Goal: Task Accomplishment & Management: Use online tool/utility

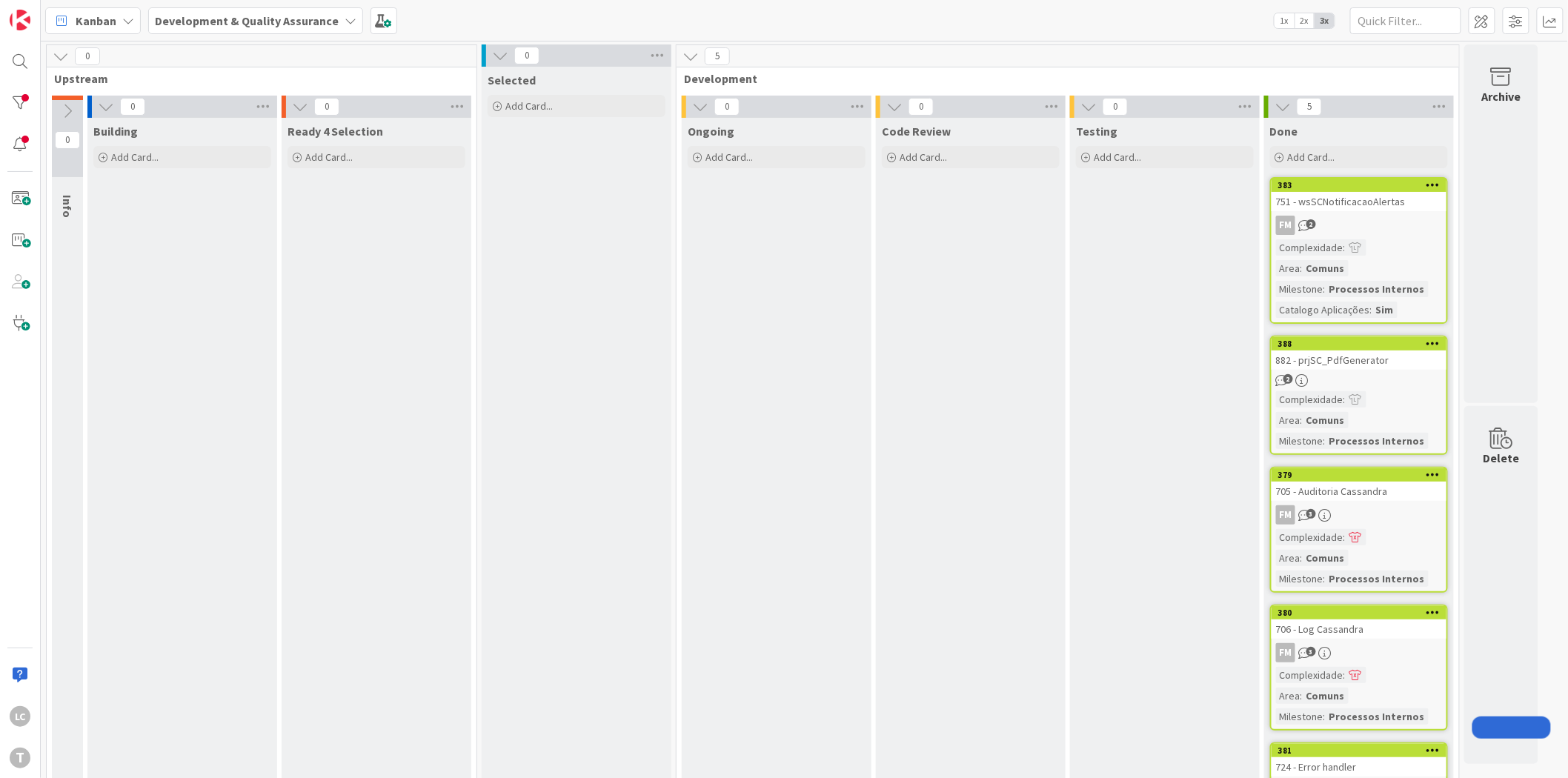
click at [1025, 298] on div "Code Review Add Card..." at bounding box center [970, 499] width 189 height 762
click at [1181, 283] on div "Testing Add Card..." at bounding box center [1165, 499] width 189 height 762
click at [836, 382] on div "Ongoing Add Card..." at bounding box center [776, 499] width 189 height 762
click at [961, 471] on div "Code Review Add Card..." at bounding box center [970, 499] width 189 height 762
click at [632, 323] on div "Selected Add Card..." at bounding box center [576, 478] width 189 height 821
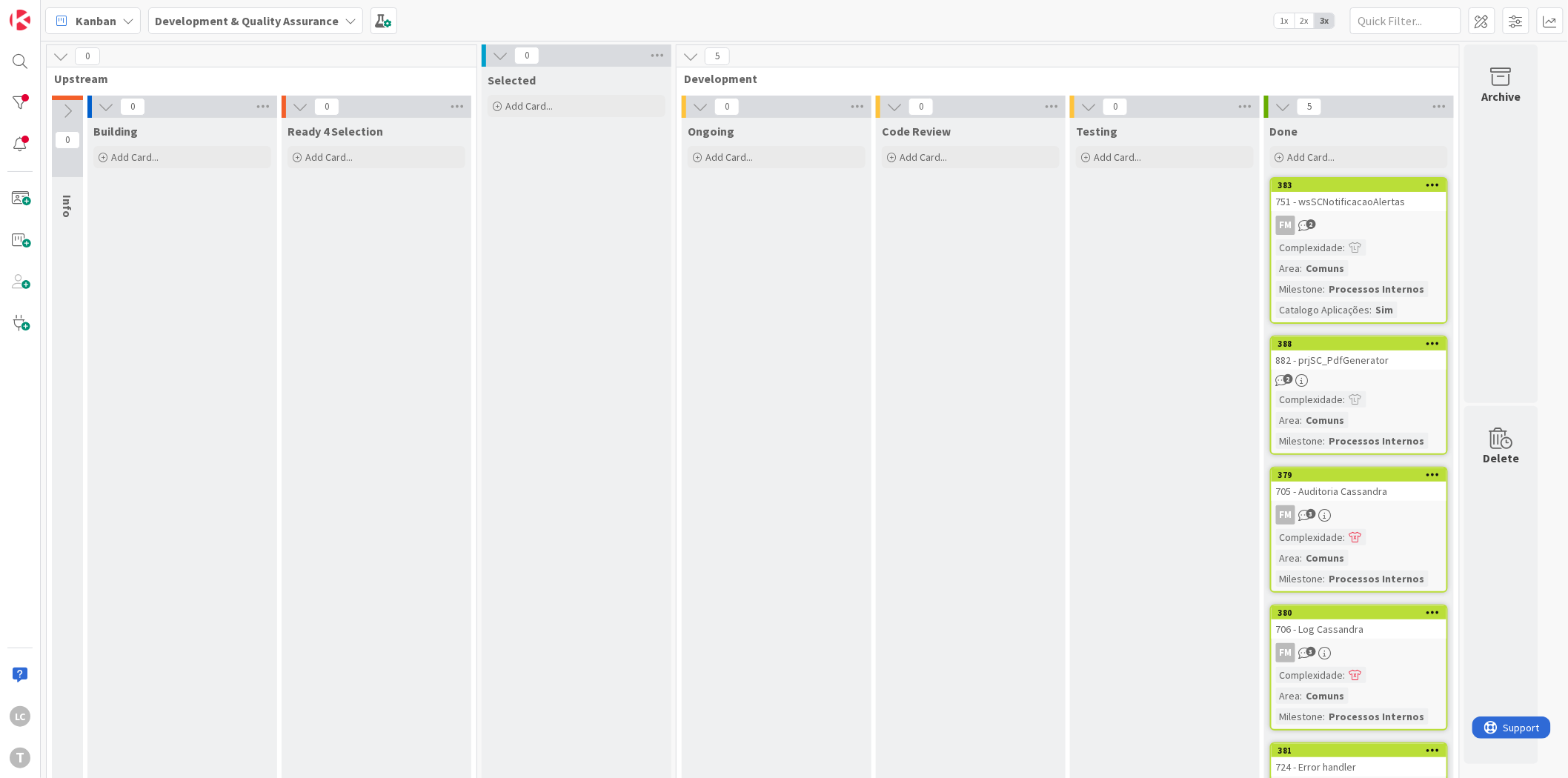
click at [690, 433] on div "Ongoing Add Card..." at bounding box center [776, 499] width 189 height 762
click at [728, 451] on div "Ongoing Add Card..." at bounding box center [776, 499] width 189 height 762
click at [899, 478] on div "Code Review Add Card..." at bounding box center [970, 499] width 189 height 762
click at [825, 272] on div "Ongoing Add Card..." at bounding box center [776, 499] width 189 height 762
click at [969, 352] on div "Code Review Add Card..." at bounding box center [970, 499] width 189 height 762
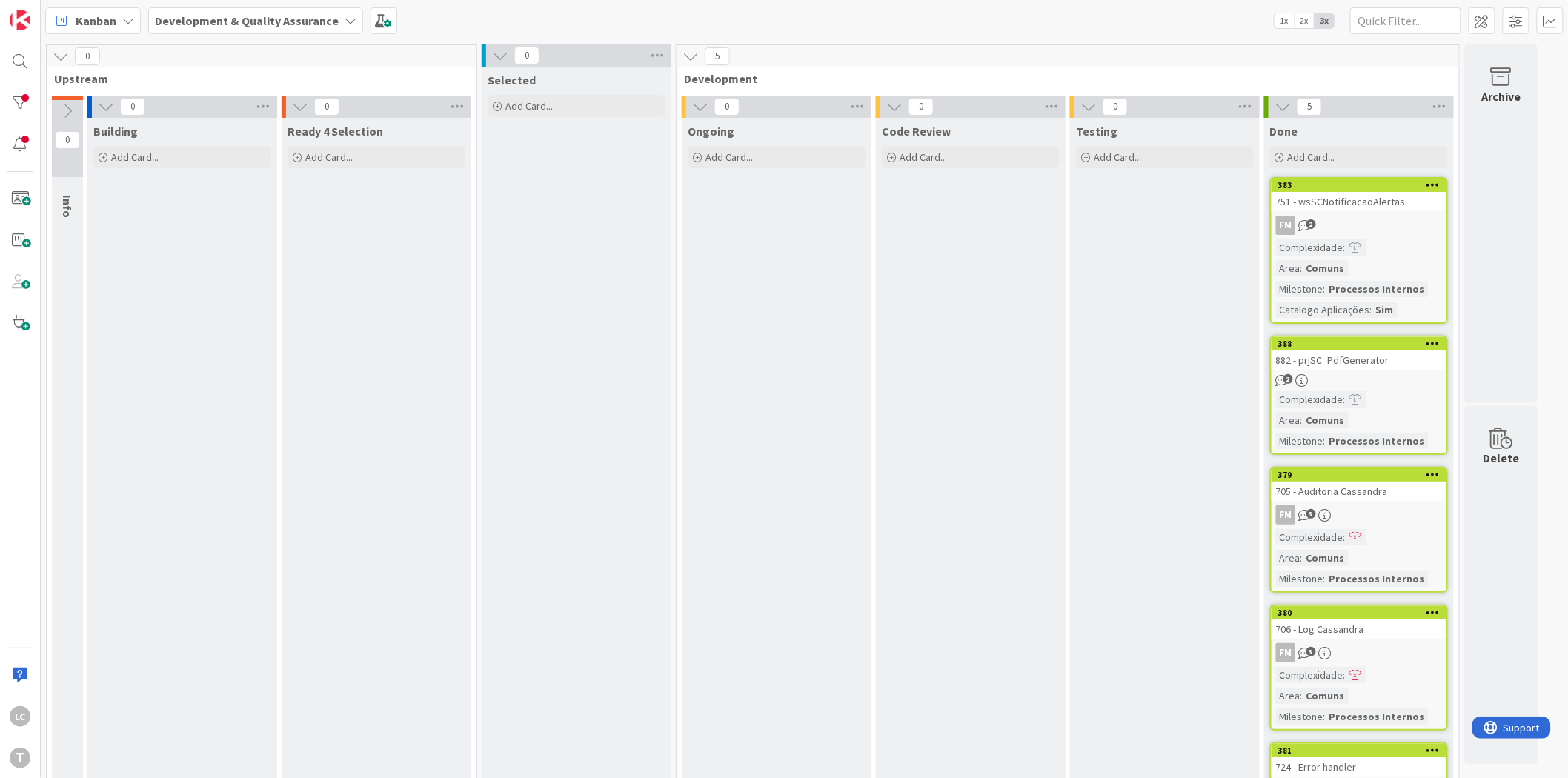
click at [981, 323] on div "Code Review Add Card..." at bounding box center [970, 499] width 189 height 762
click at [730, 373] on div "Ongoing Add Card..." at bounding box center [776, 499] width 189 height 762
click at [729, 373] on div "Ongoing Add Card..." at bounding box center [776, 499] width 189 height 762
click at [729, 381] on div "Ongoing Add Card..." at bounding box center [776, 499] width 189 height 762
click at [650, 435] on div "Selected Add Card..." at bounding box center [576, 478] width 189 height 821
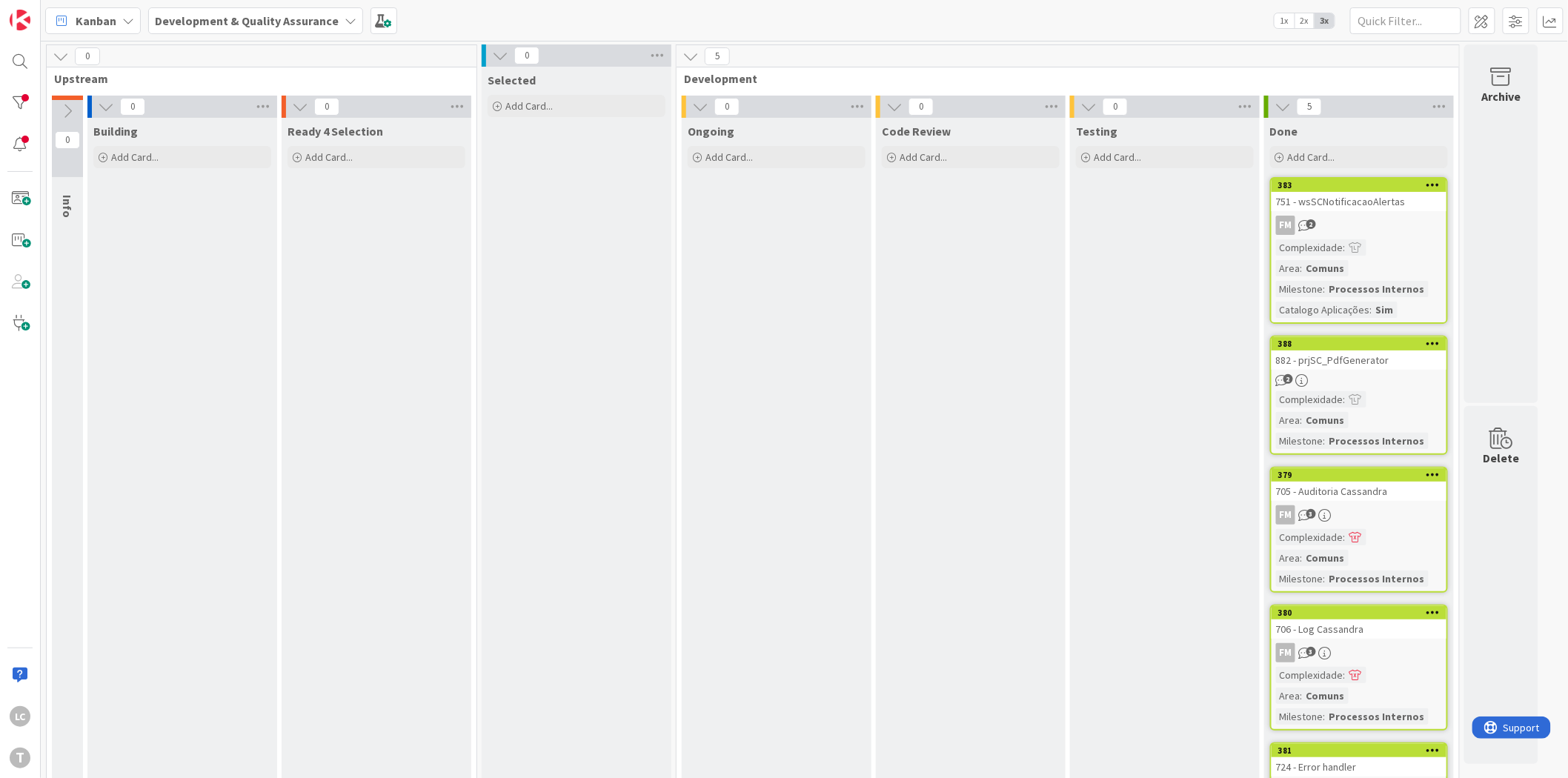
click at [720, 417] on div "Ongoing Add Card..." at bounding box center [776, 499] width 189 height 762
click at [633, 402] on div "Selected Add Card..." at bounding box center [576, 478] width 189 height 821
click at [728, 389] on div "Ongoing Add Card..." at bounding box center [776, 499] width 189 height 762
click at [829, 616] on div "Ongoing Add Card..." at bounding box center [776, 499] width 189 height 762
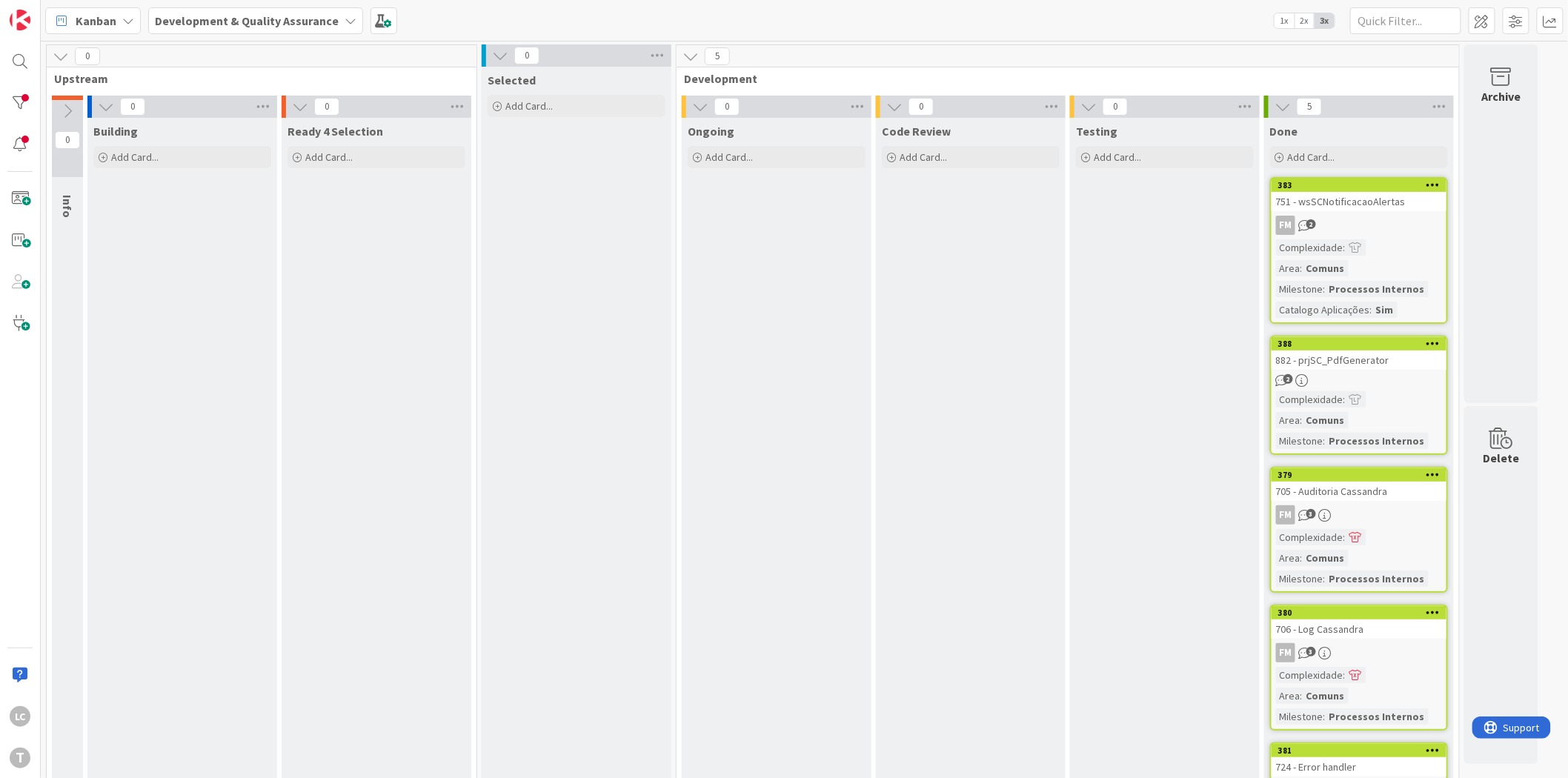
click at [830, 615] on div "Ongoing Add Card..." at bounding box center [776, 499] width 189 height 762
click at [901, 544] on div "Code Review Add Card..." at bounding box center [970, 499] width 189 height 762
click at [950, 691] on div "Code Review Add Card..." at bounding box center [970, 499] width 189 height 762
click at [1015, 355] on div "Code Review Add Card..." at bounding box center [970, 499] width 189 height 762
click at [20, 752] on div "T" at bounding box center [20, 758] width 20 height 20
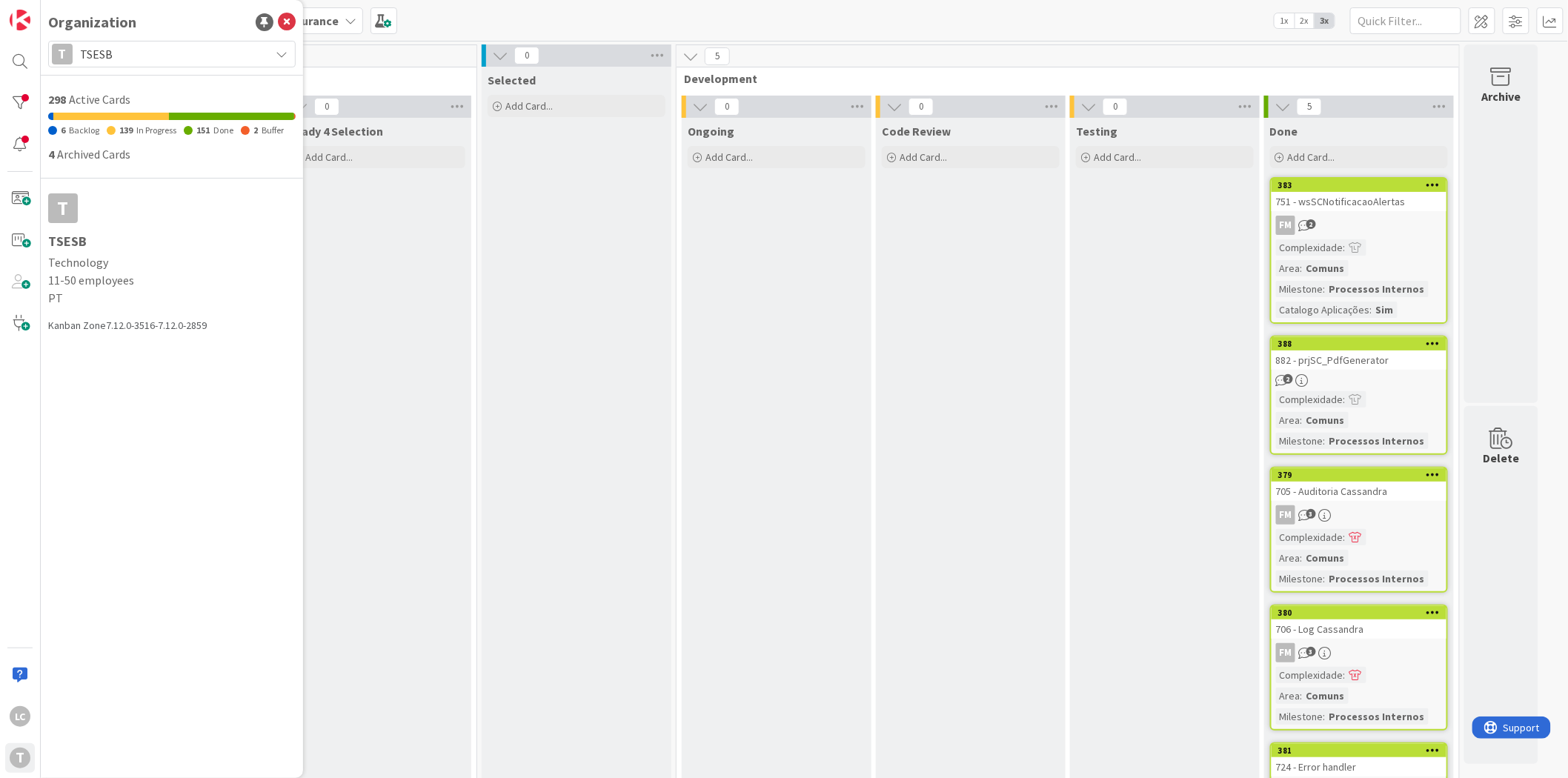
click at [160, 52] on span "TSESB" at bounding box center [171, 54] width 183 height 20
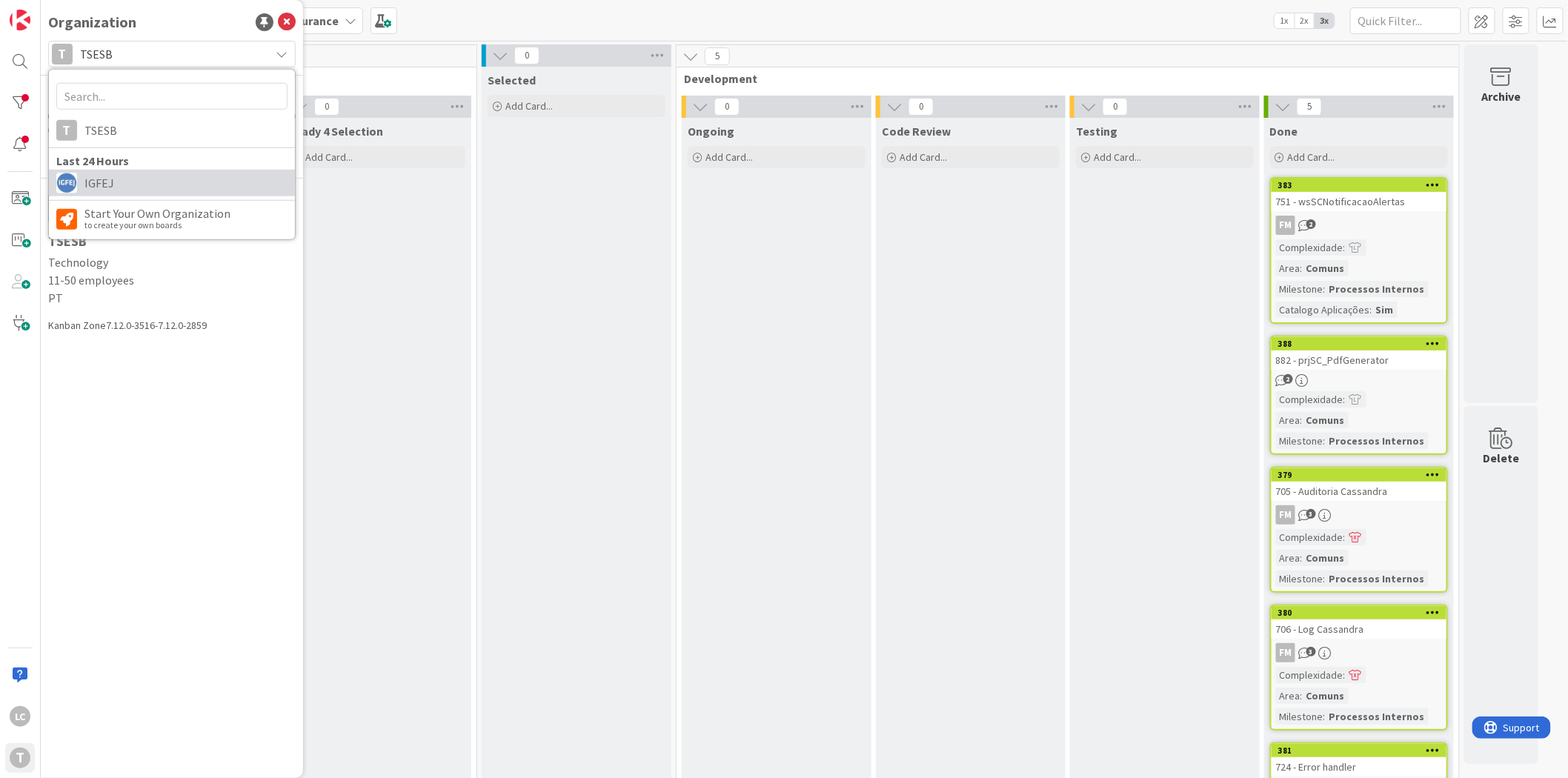
click at [144, 176] on span "IGFEJ" at bounding box center [186, 183] width 203 height 22
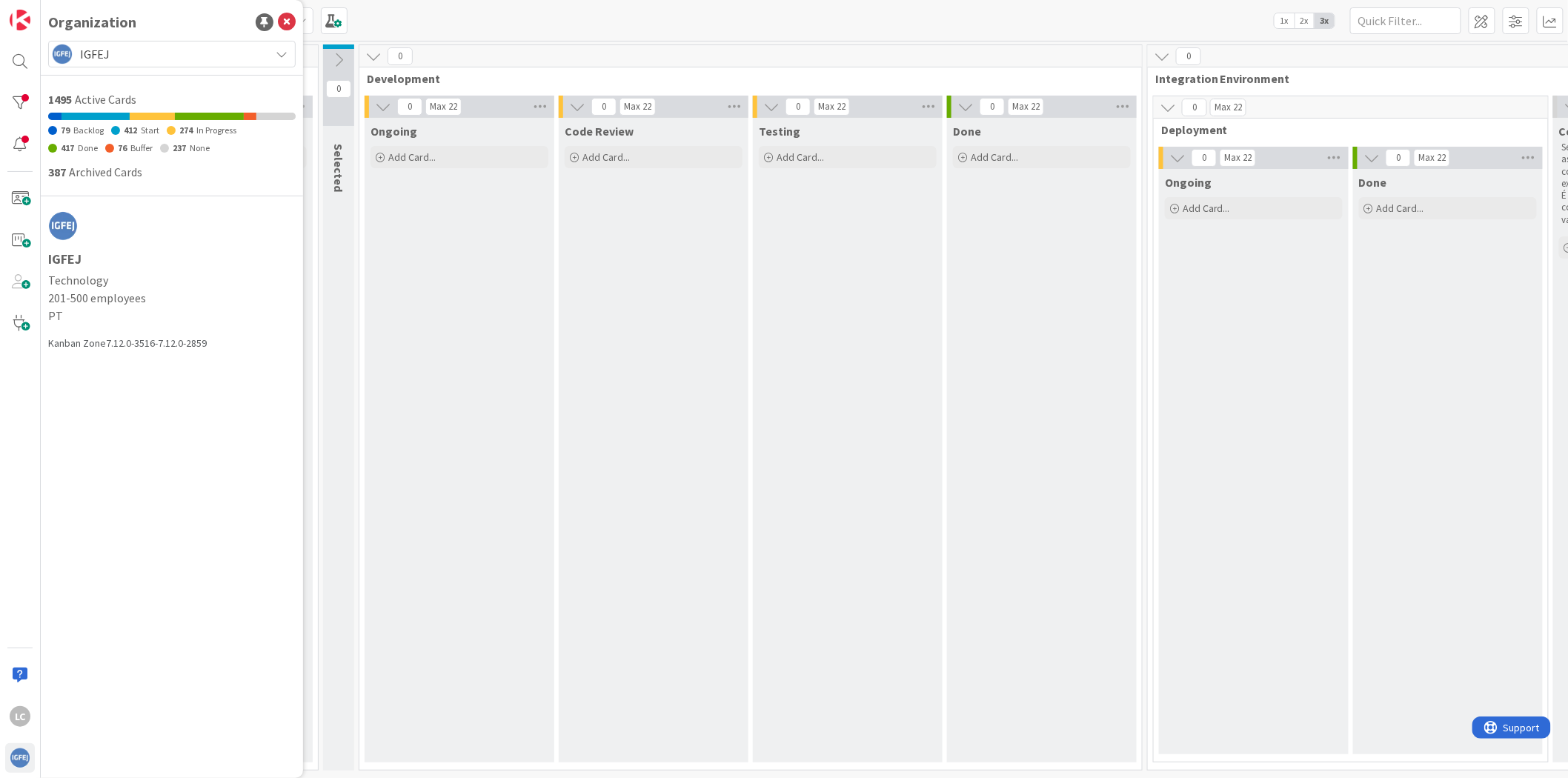
click at [405, 440] on div "Ongoing Add Card..." at bounding box center [458, 439] width 189 height 644
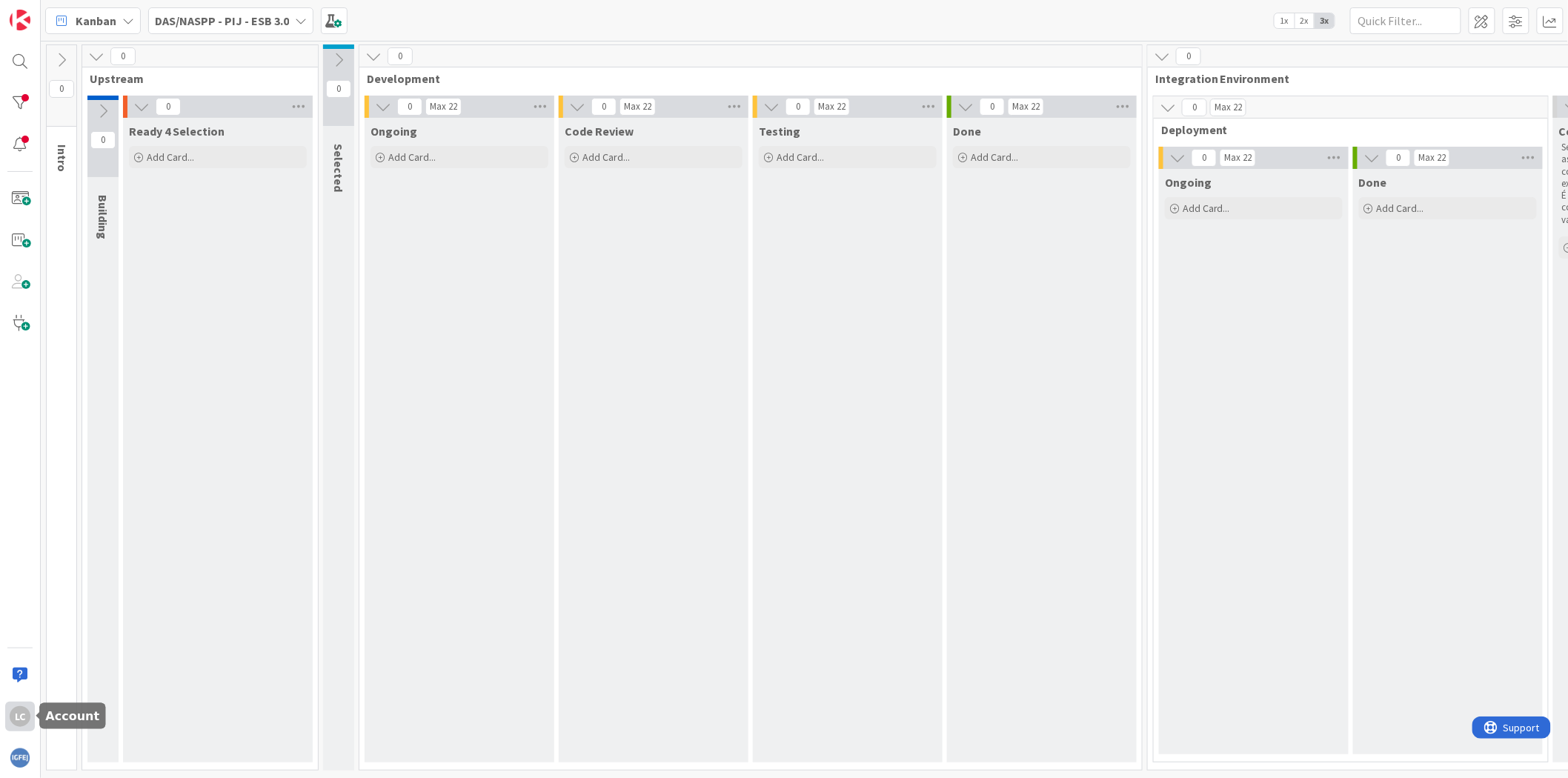
click at [20, 721] on div "LC" at bounding box center [20, 716] width 20 height 20
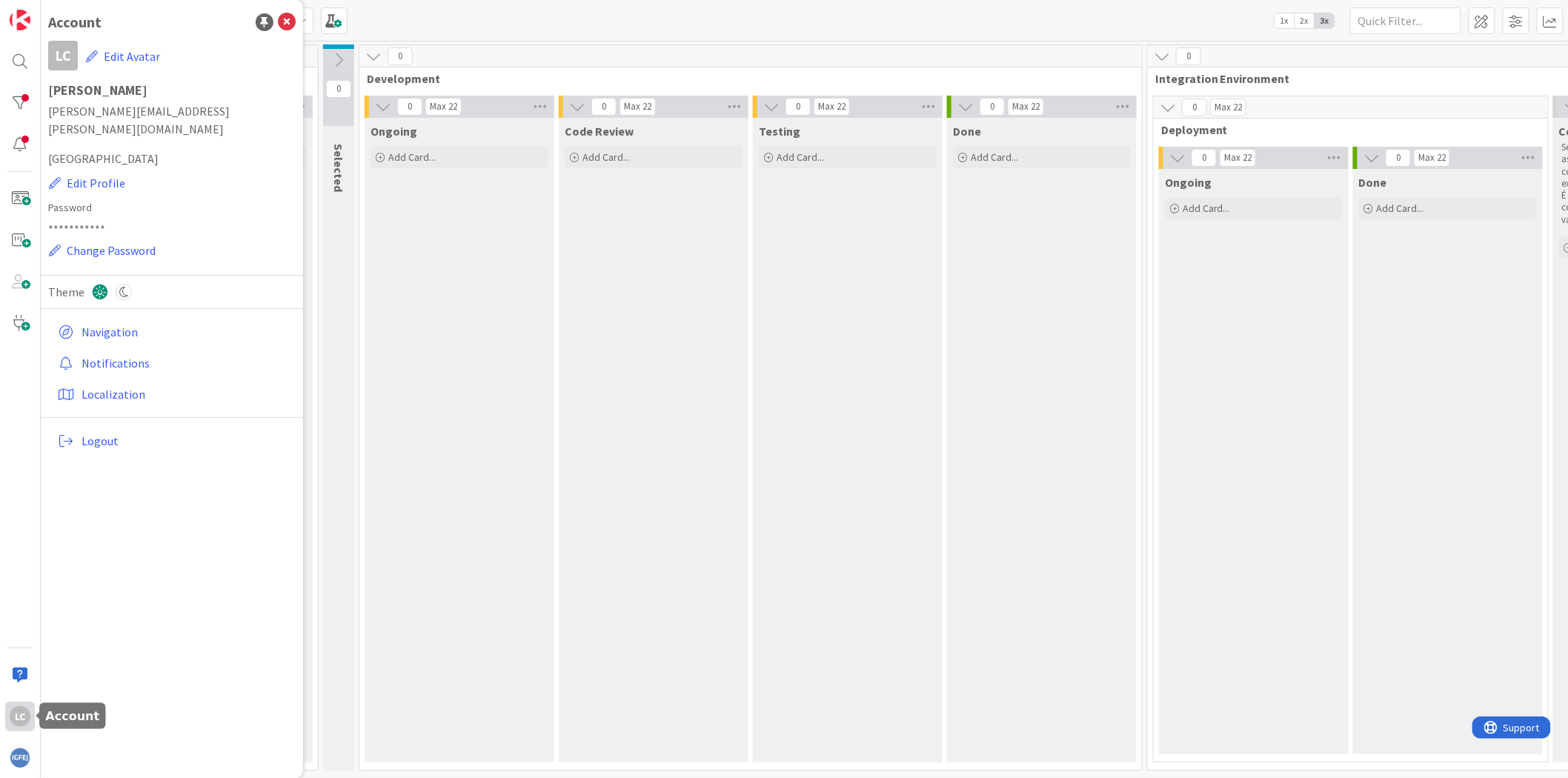
click at [20, 721] on div "LC" at bounding box center [20, 716] width 20 height 20
click at [617, 339] on div "Code Review Add Card..." at bounding box center [653, 439] width 189 height 644
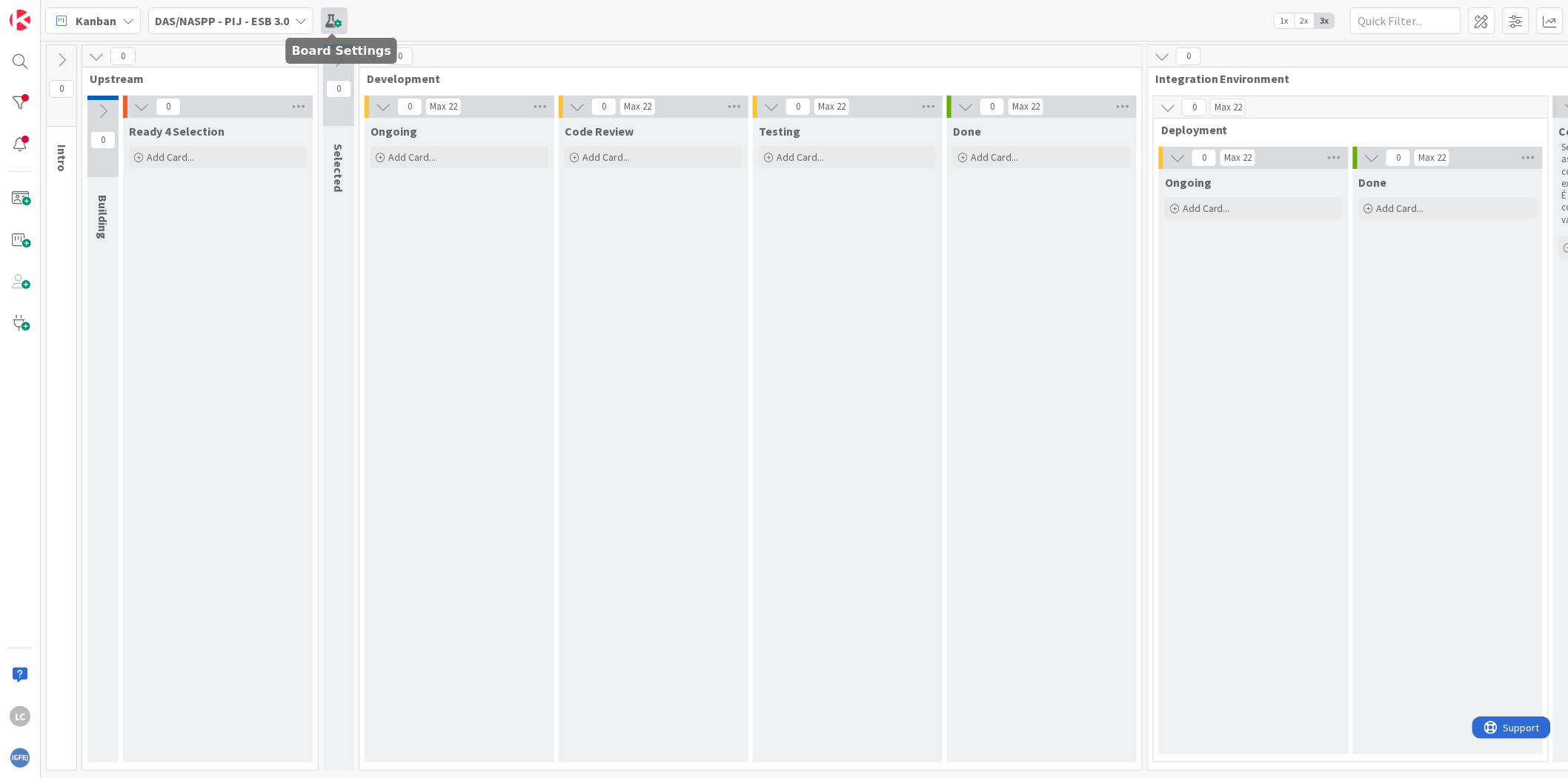
click at [326, 11] on span at bounding box center [334, 20] width 26 height 26
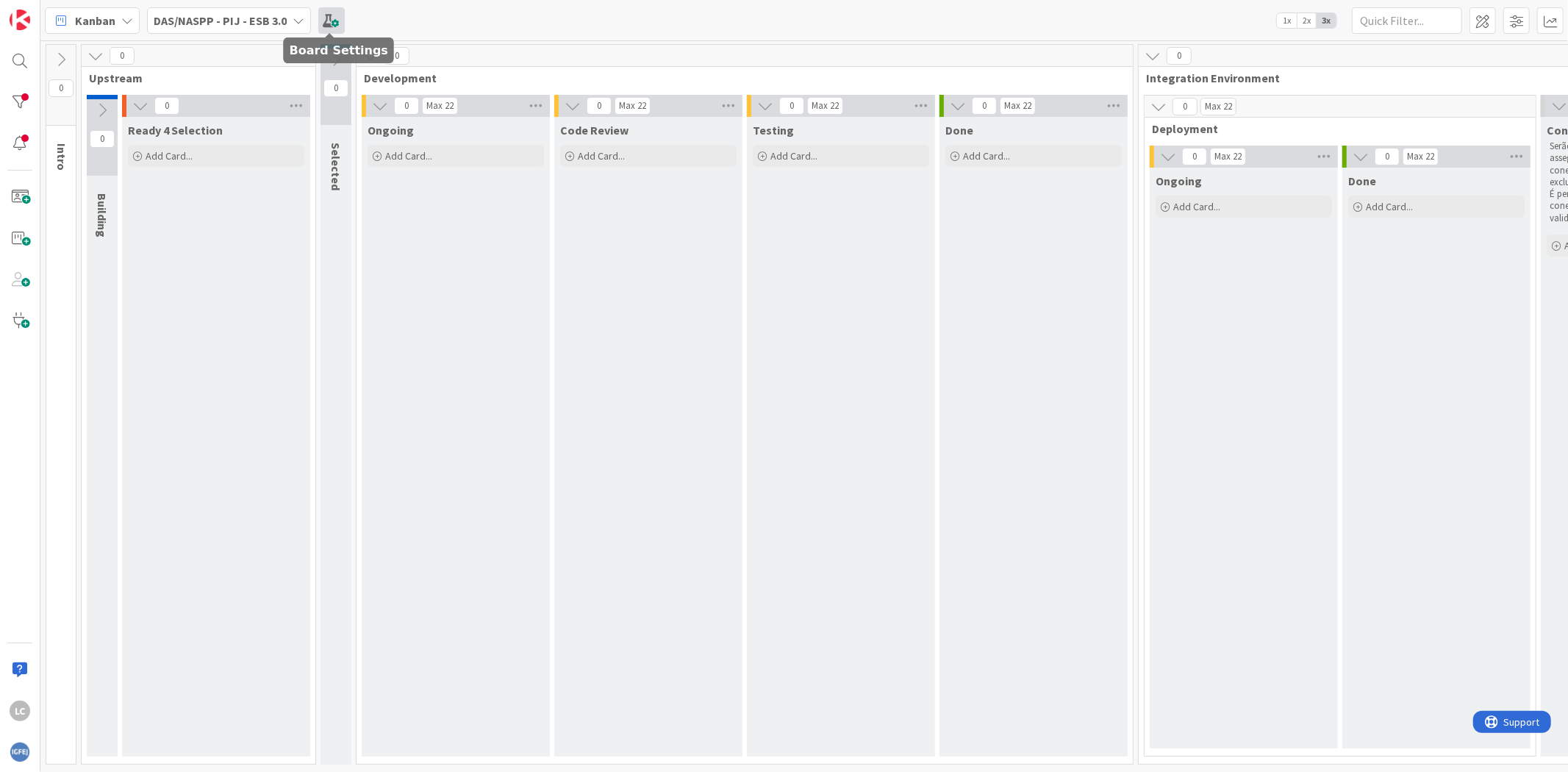
click at [328, 22] on span at bounding box center [331, 20] width 26 height 26
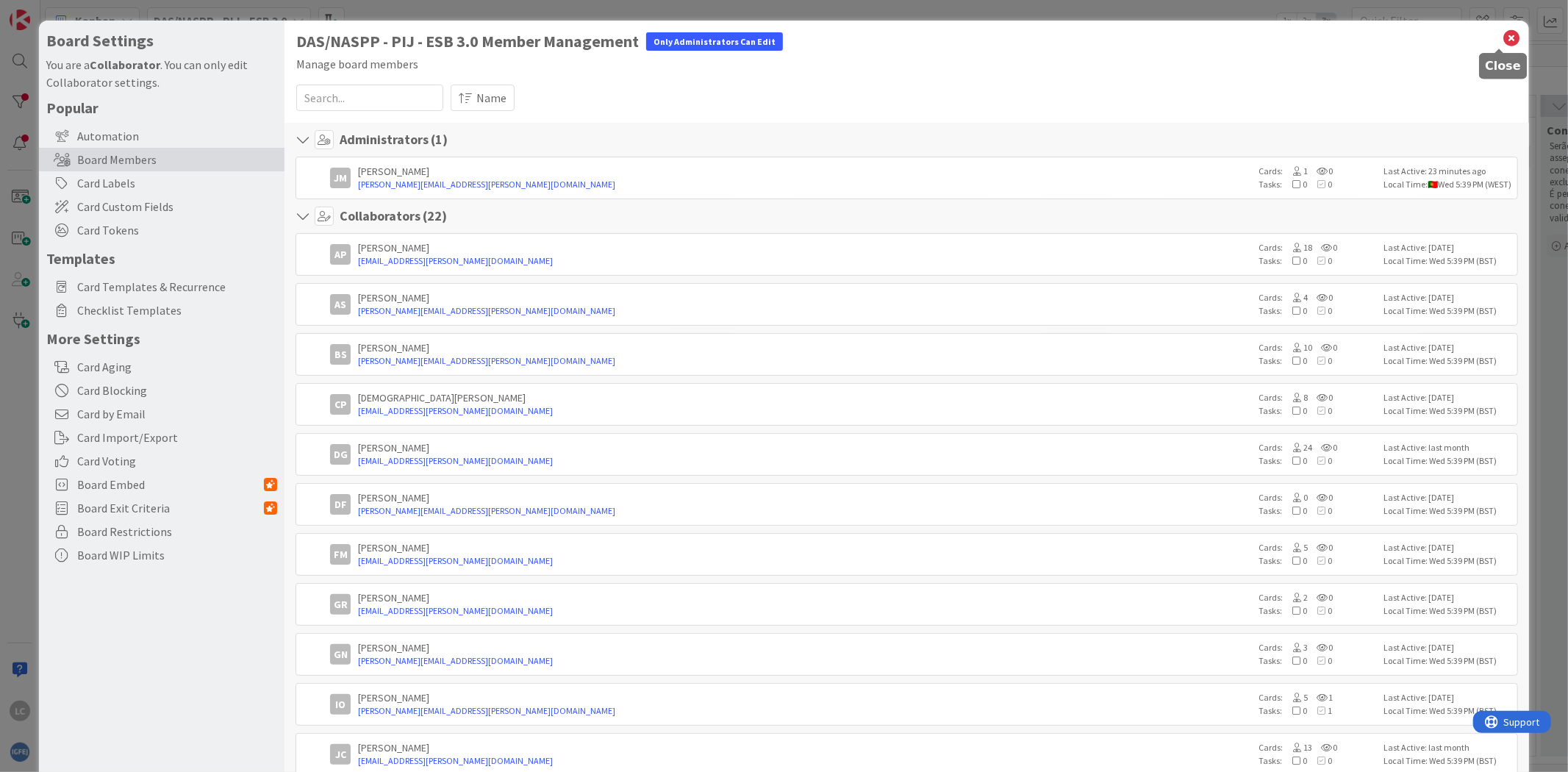
click at [1502, 37] on icon at bounding box center [1512, 38] width 19 height 20
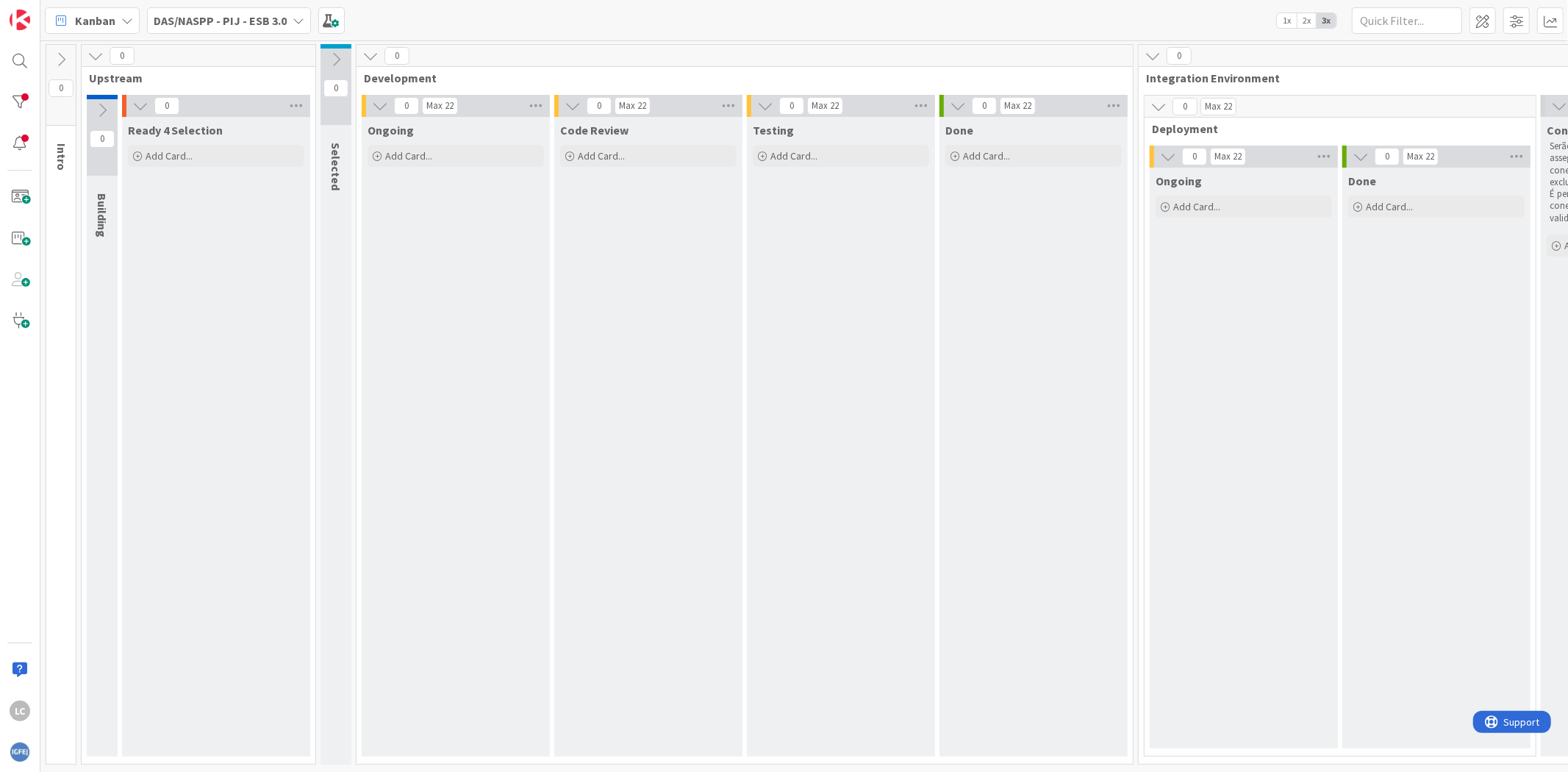
click at [928, 300] on div "Testing Add Card..." at bounding box center [840, 436] width 188 height 639
click at [564, 354] on div "Code Review Add Card..." at bounding box center [648, 436] width 188 height 639
click at [754, 422] on div "Testing Add Card..." at bounding box center [840, 436] width 188 height 639
click at [691, 446] on div "Code Review Add Card..." at bounding box center [648, 436] width 188 height 639
click at [714, 446] on div "Code Review Add Card..." at bounding box center [648, 436] width 188 height 639
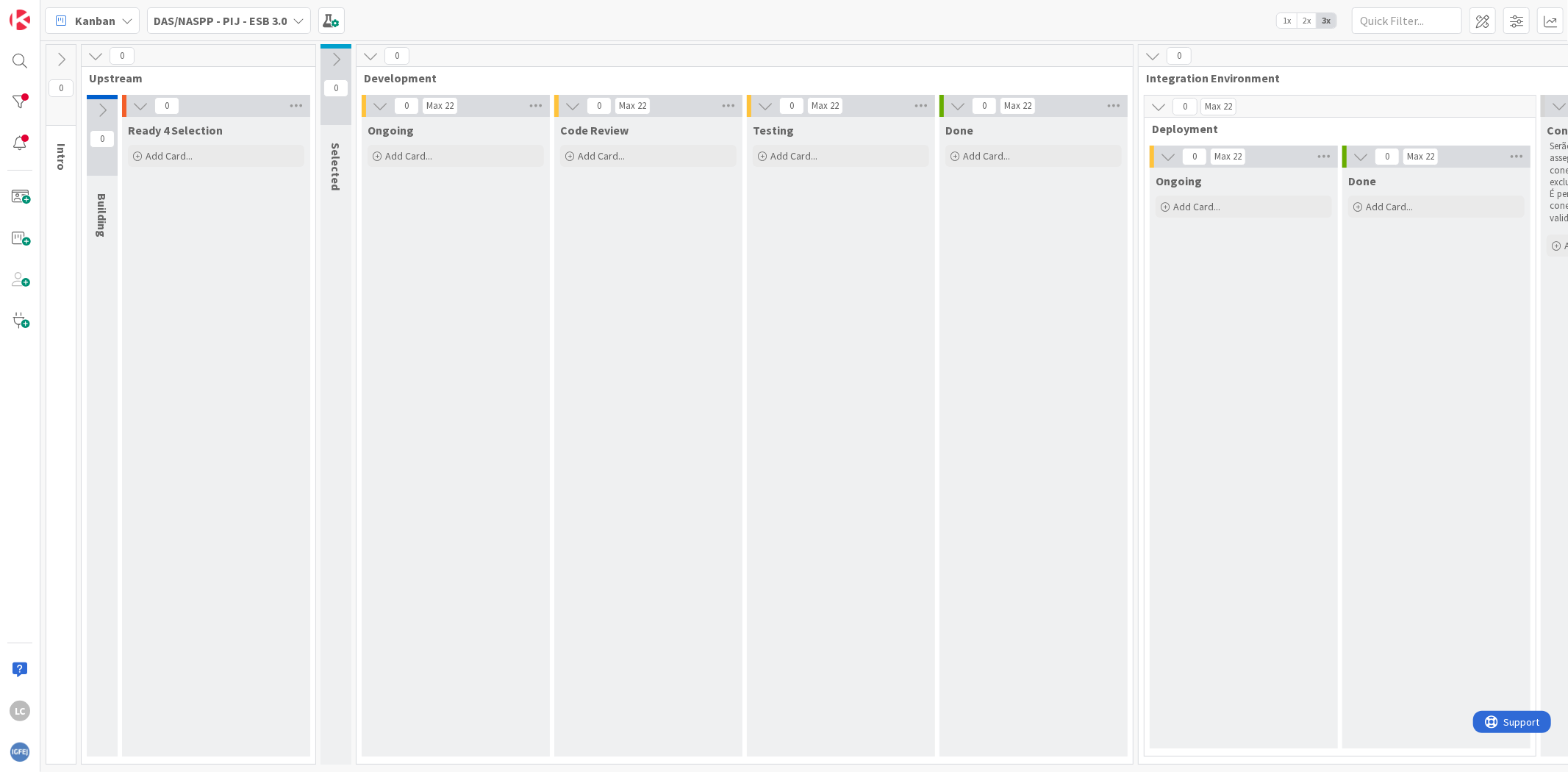
click at [784, 445] on div "Testing Add Card..." at bounding box center [840, 436] width 188 height 639
click at [767, 437] on div "Testing Add Card..." at bounding box center [840, 436] width 188 height 639
click at [710, 429] on div "Code Review Add Card..." at bounding box center [648, 436] width 188 height 639
